Goal: Communication & Community: Answer question/provide support

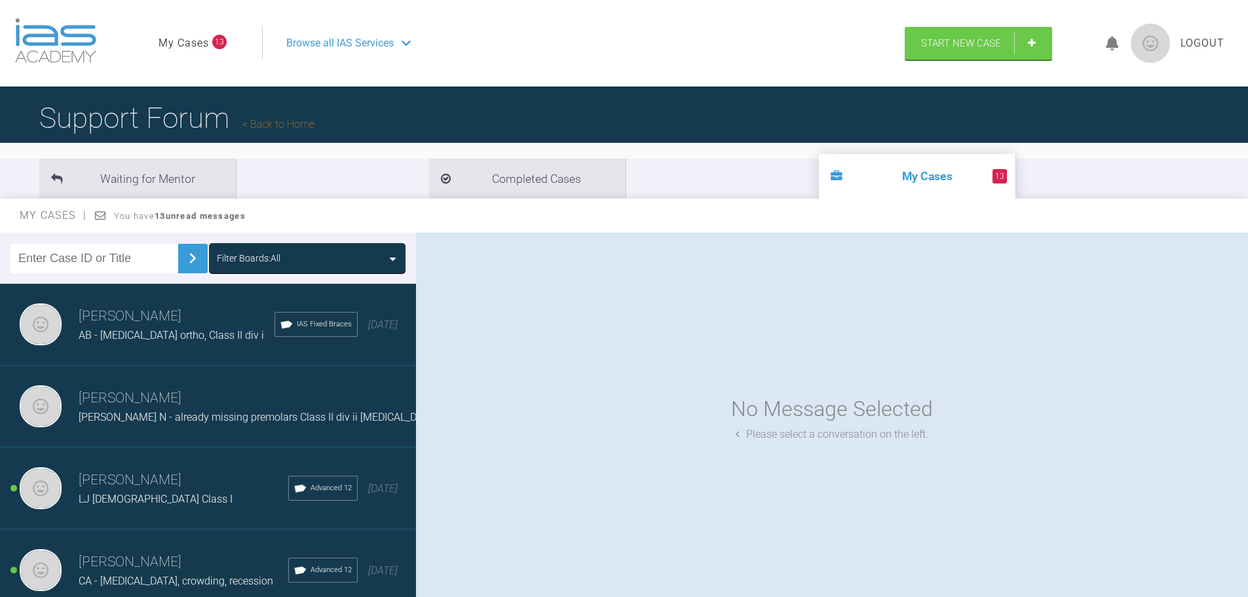
click at [181, 45] on link "My Cases" at bounding box center [184, 43] width 50 height 17
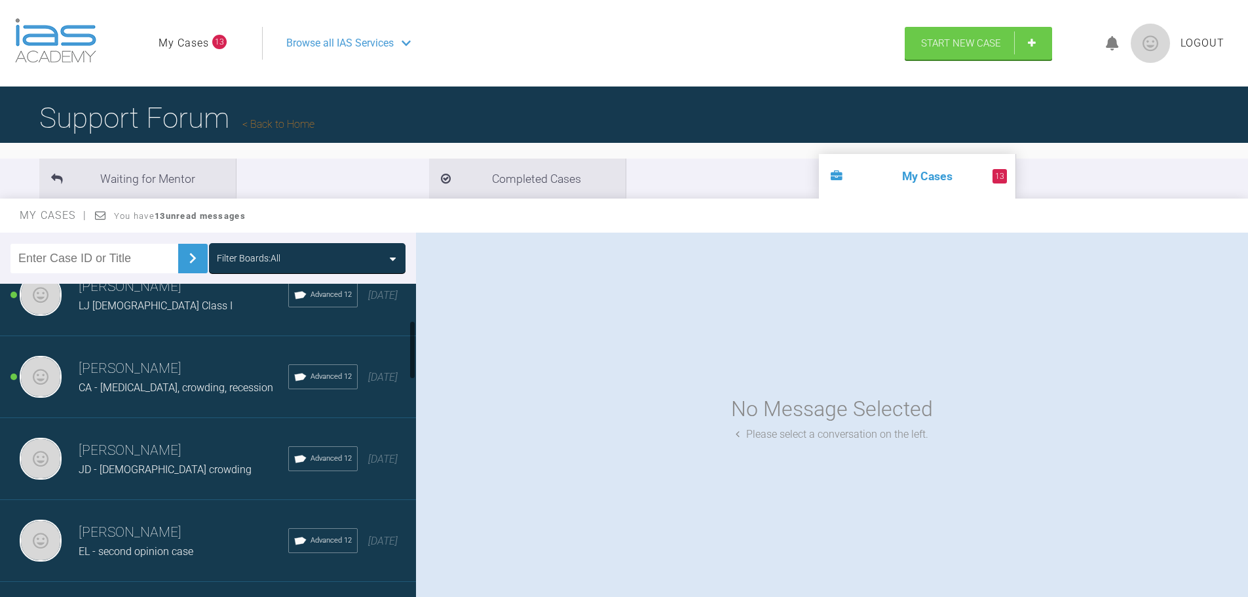
scroll to position [197, 0]
click at [148, 309] on span "LJ [DEMOGRAPHIC_DATA] Class I" at bounding box center [156, 302] width 154 height 12
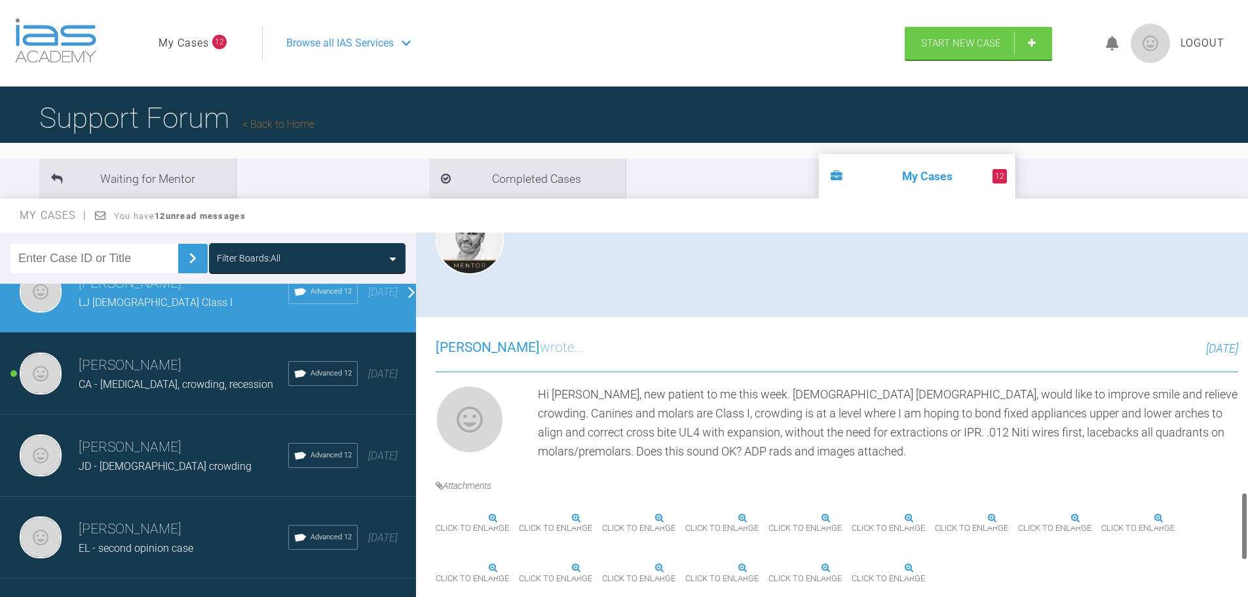
scroll to position [1627, 0]
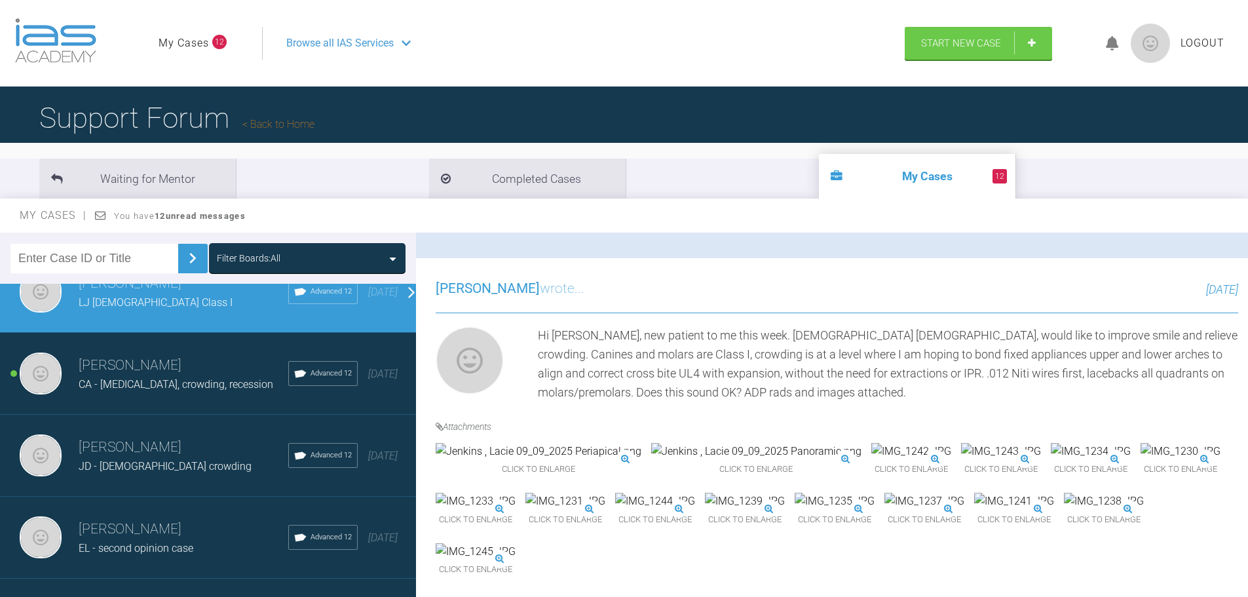
click at [974, 510] on img at bounding box center [1014, 501] width 80 height 17
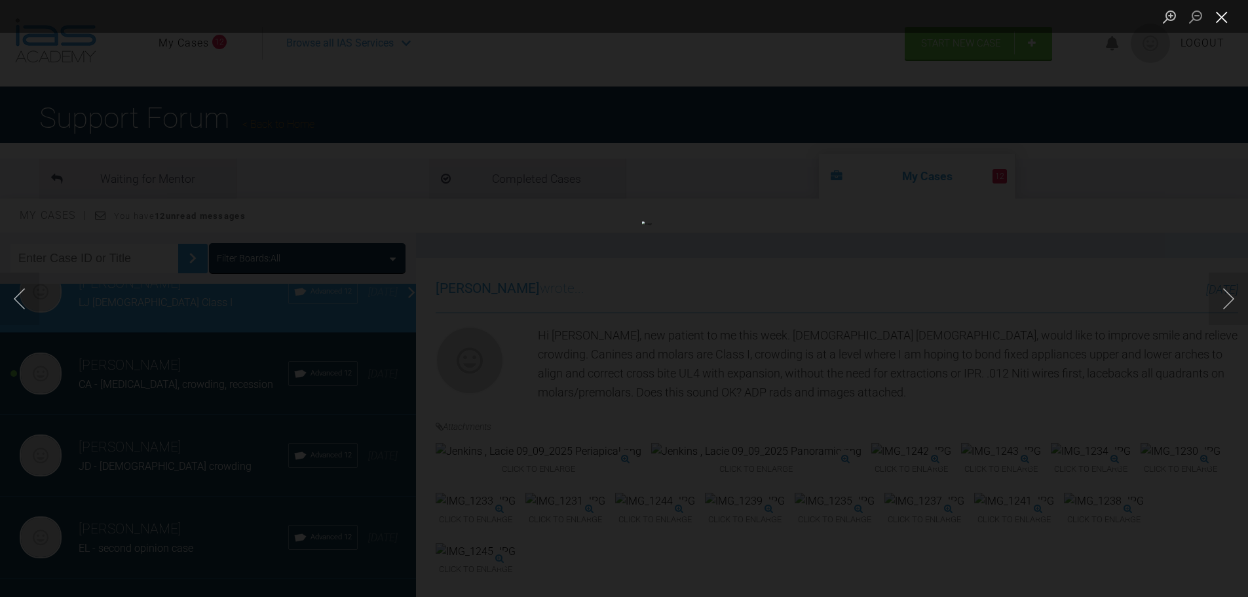
click at [1228, 14] on button "Close lightbox" at bounding box center [1222, 16] width 26 height 23
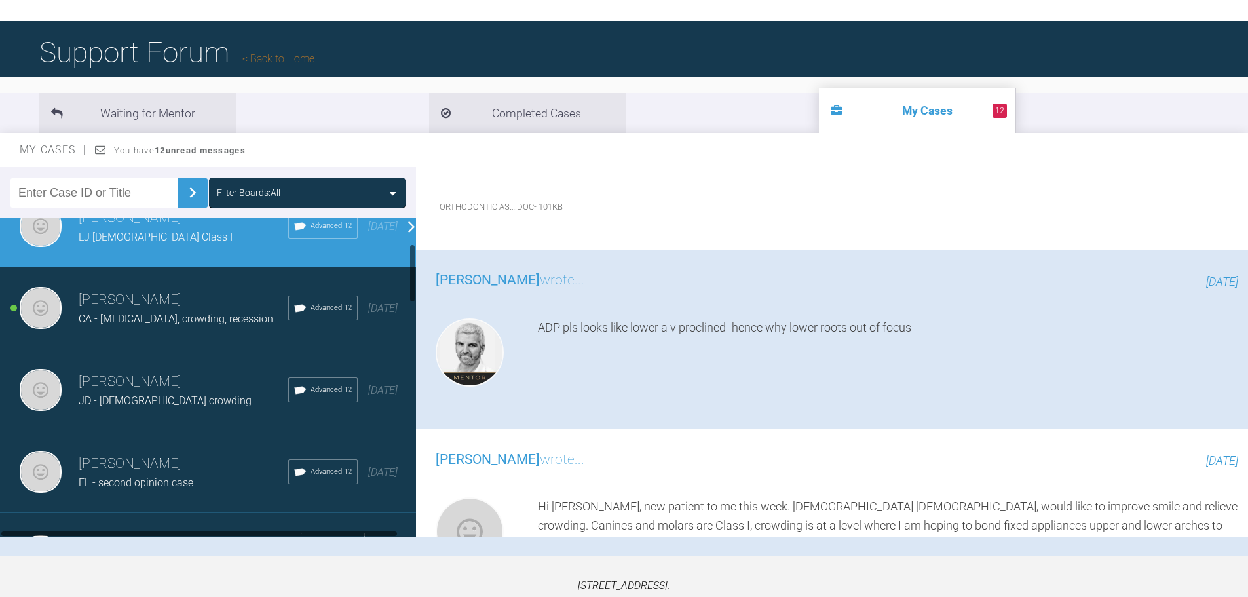
scroll to position [0, 0]
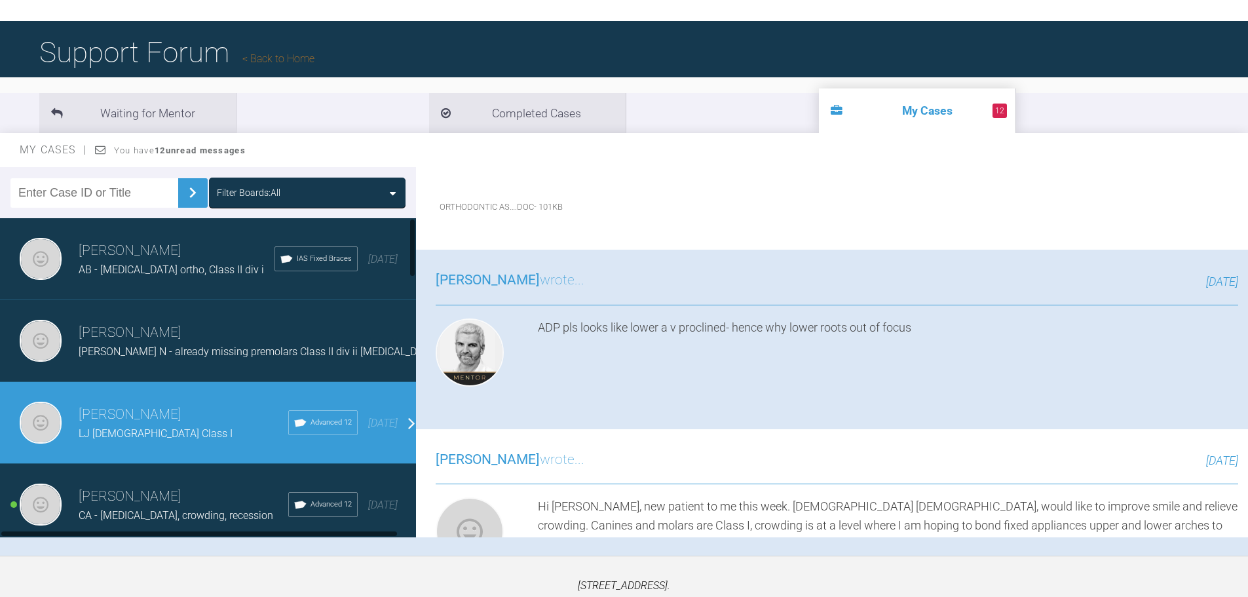
click at [195, 336] on h3 "[PERSON_NAME]" at bounding box center [258, 333] width 359 height 22
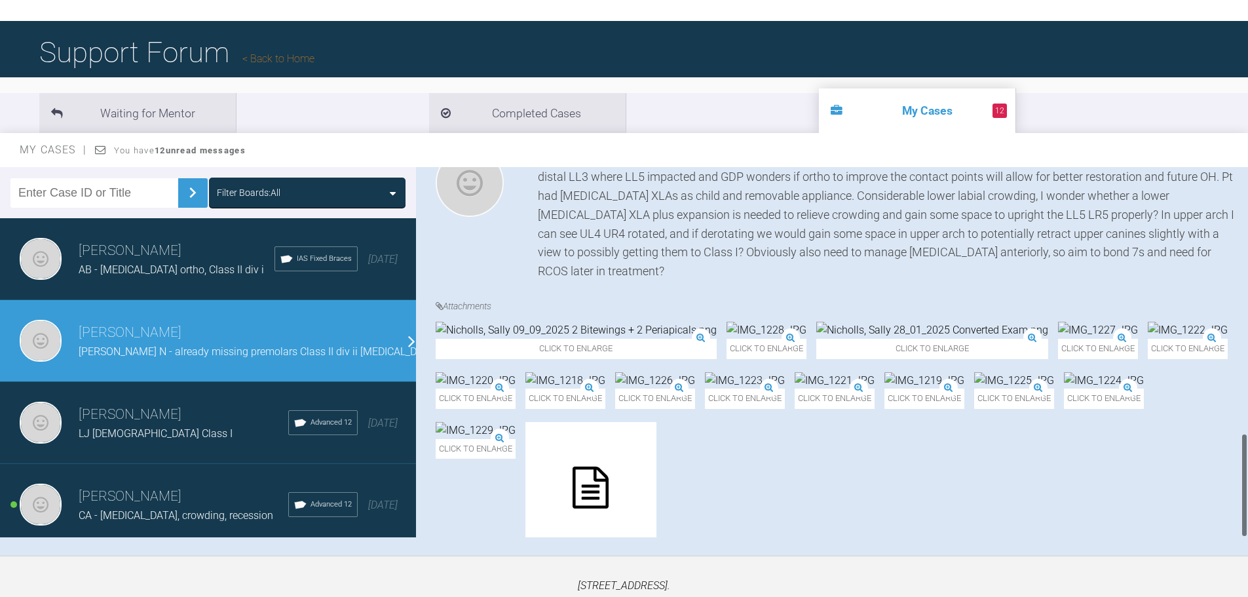
scroll to position [1133, 0]
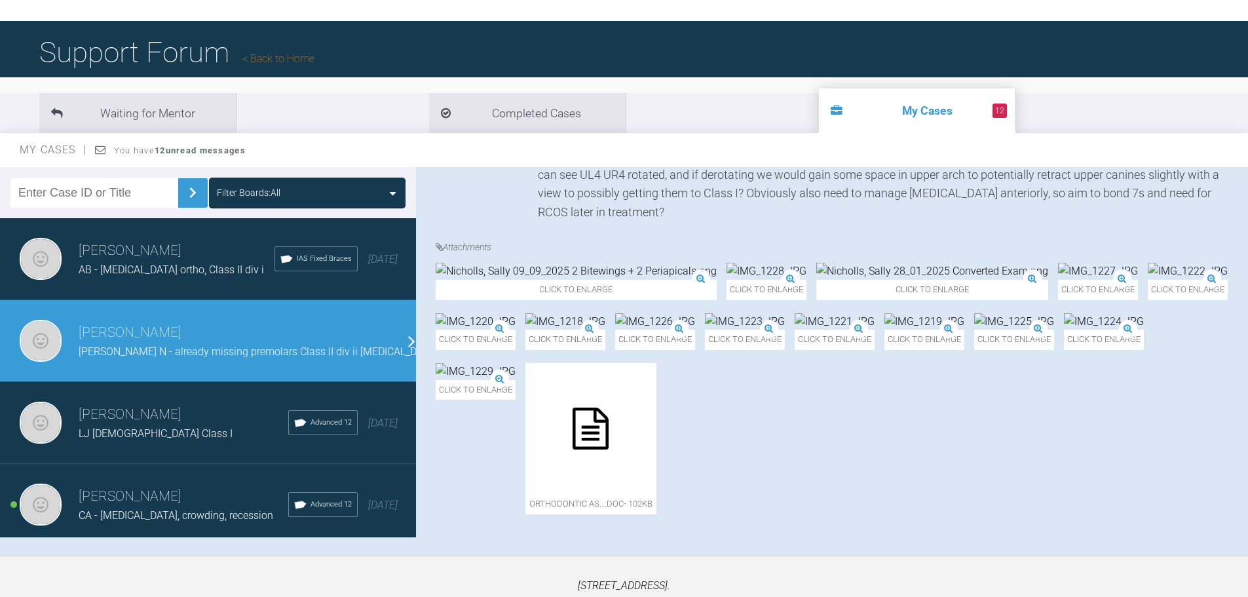
drag, startPoint x: 1245, startPoint y: 471, endPoint x: 1248, endPoint y: 501, distance: 29.7
click at [1248, 508] on html "My Cases 12 Logout Browse all IAS Services Start New Case Logout Support Forum …" at bounding box center [624, 300] width 1248 height 733
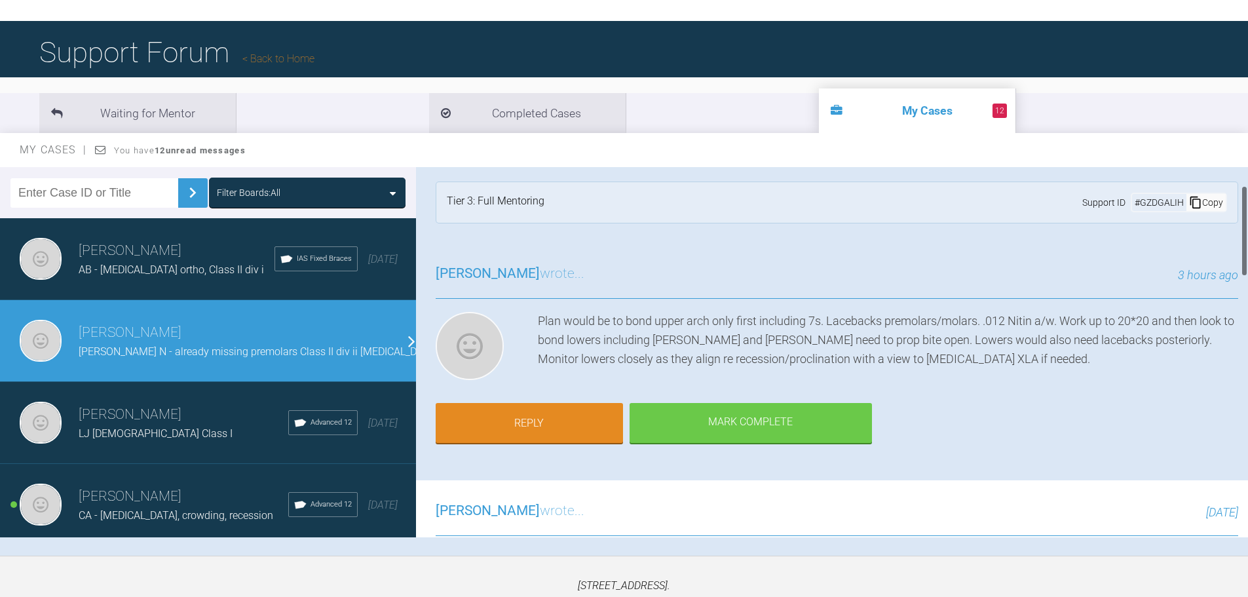
scroll to position [0, 0]
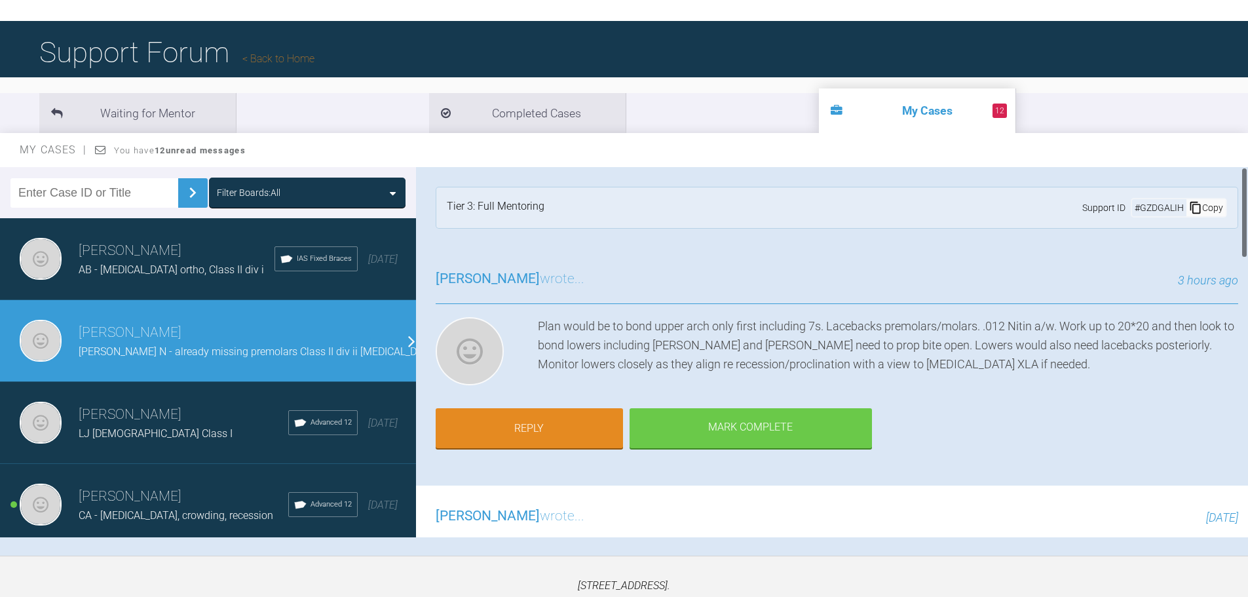
drag, startPoint x: 1243, startPoint y: 508, endPoint x: 1236, endPoint y: 157, distance: 351.2
click at [1236, 157] on div "My Cases You have 12 unread messages Filter Boards: All [PERSON_NAME] AB - [MED…" at bounding box center [624, 344] width 1248 height 423
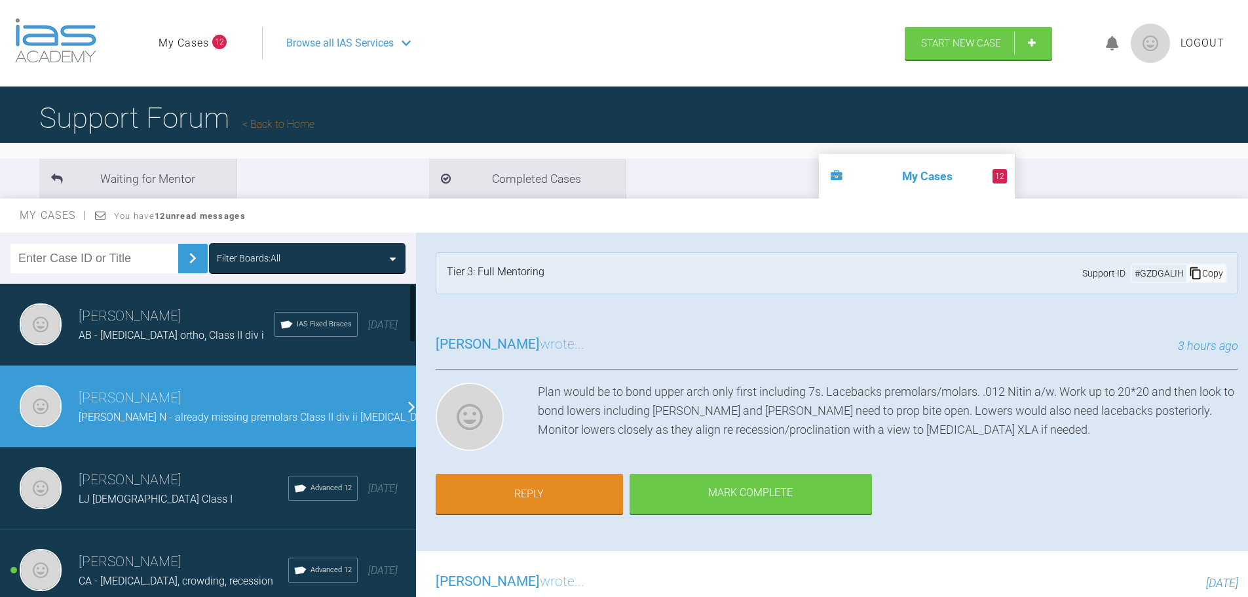
click at [151, 416] on span "[PERSON_NAME] N - already missing premolars Class II div ii [MEDICAL_DATA]" at bounding box center [258, 417] width 359 height 12
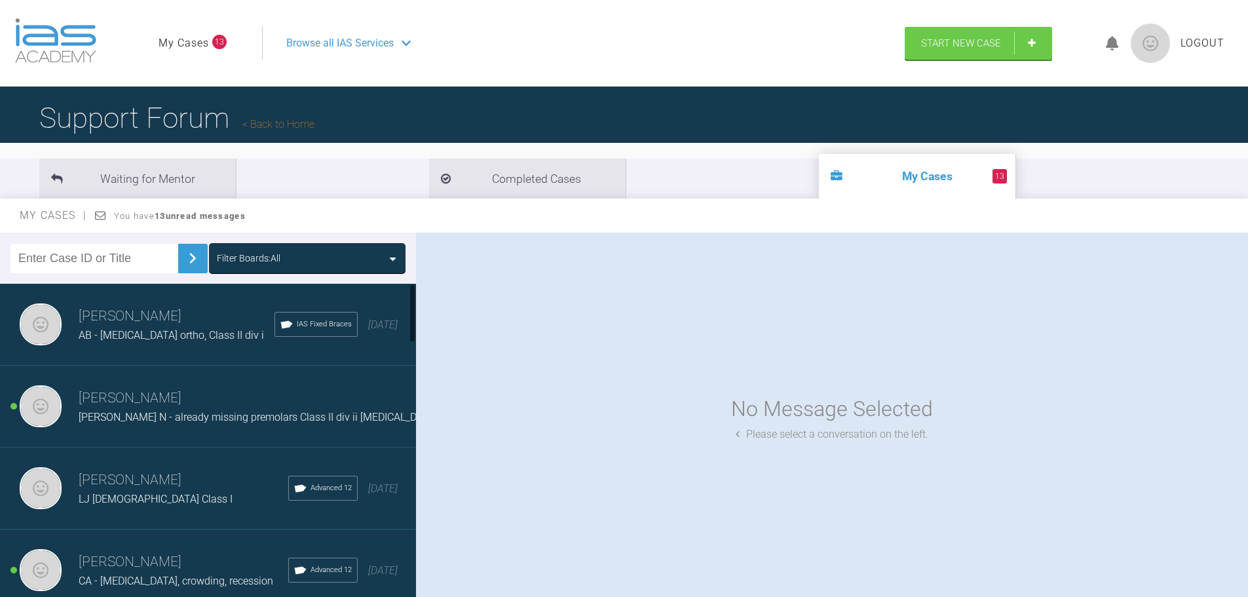
click at [140, 431] on div "Sarah Gatley Sally N - already missing premolars Class II div ii deep bite Adva…" at bounding box center [213, 407] width 426 height 82
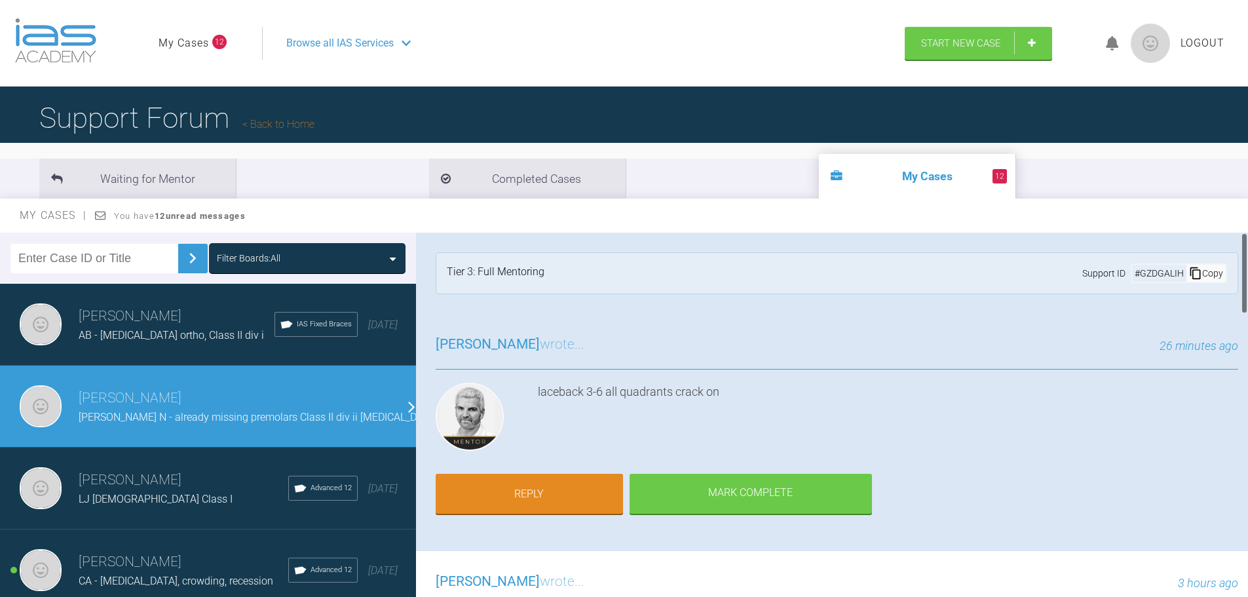
drag, startPoint x: 1243, startPoint y: 539, endPoint x: 1248, endPoint y: 172, distance: 367.6
click at [1247, 172] on html "My Cases 12 Logout Browse all IAS Services Start New Case Logout Support Forum …" at bounding box center [624, 366] width 1248 height 733
click at [552, 499] on link "Reply" at bounding box center [529, 495] width 187 height 41
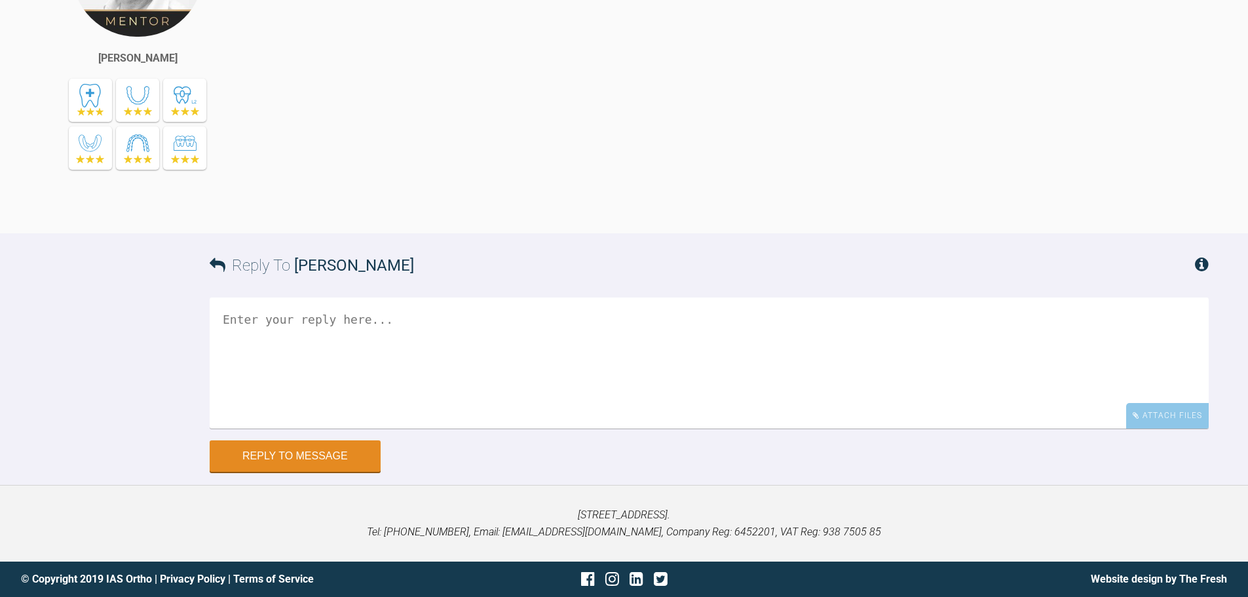
scroll to position [2902, 0]
click at [662, 354] on textarea at bounding box center [709, 363] width 999 height 131
type textarea "Can I ask why the upper 3s need lacebacks too?"
click at [305, 457] on button "Reply to Message" at bounding box center [295, 457] width 171 height 31
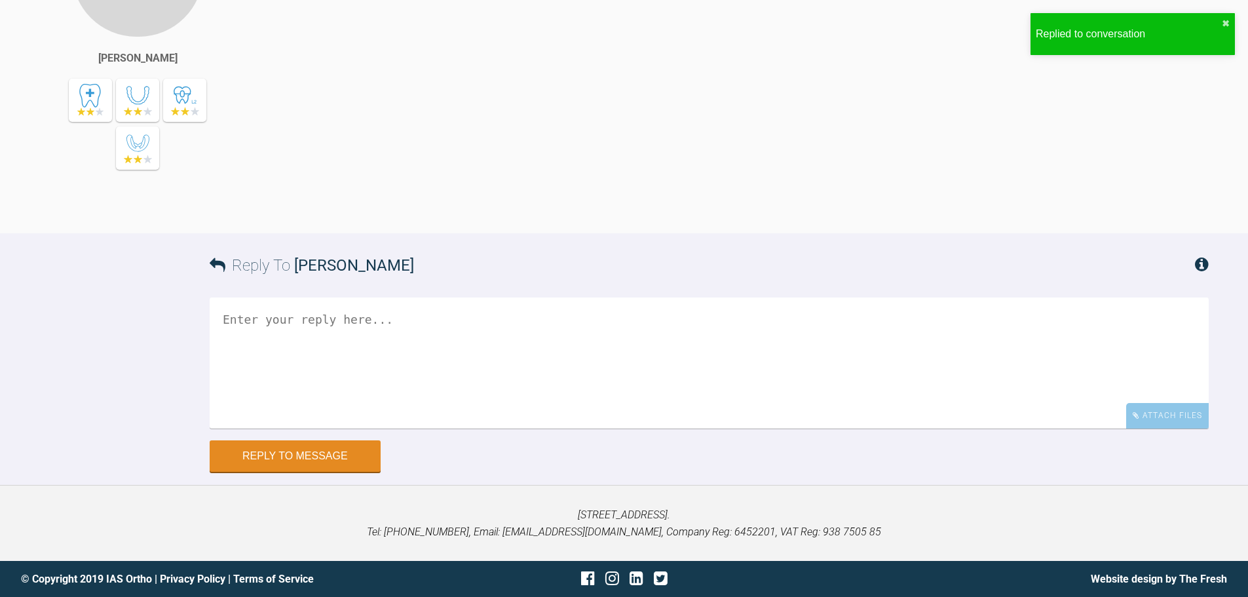
scroll to position [3340, 0]
